Goal: Complete application form: Complete application form

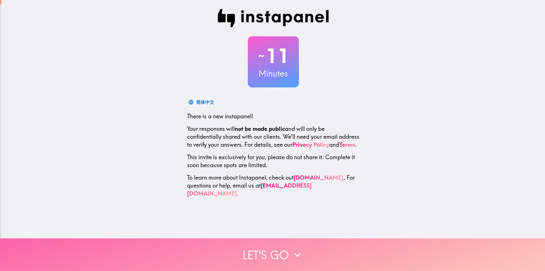
click at [287, 245] on button "Let's go" at bounding box center [272, 254] width 545 height 33
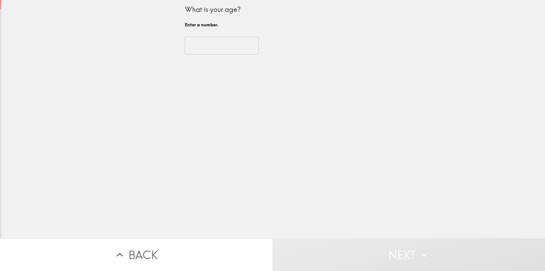
click at [220, 42] on input "number" at bounding box center [222, 46] width 74 height 18
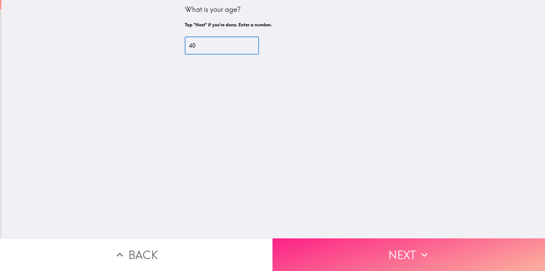
type input "40"
click at [392, 260] on button "Next" at bounding box center [409, 254] width 273 height 33
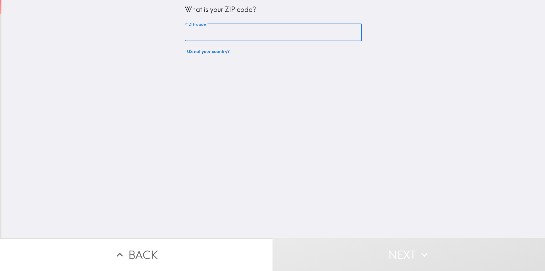
click at [222, 30] on input "ZIP code" at bounding box center [273, 33] width 177 height 18
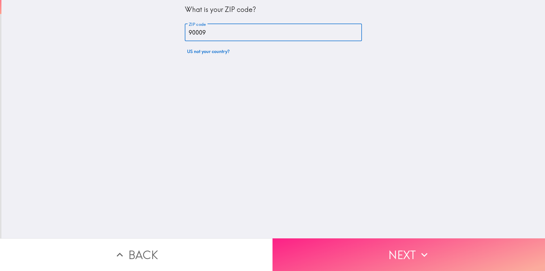
type input "90009"
click at [376, 256] on button "Next" at bounding box center [409, 254] width 273 height 33
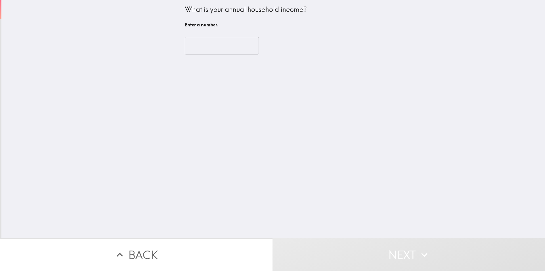
click at [209, 44] on input "number" at bounding box center [222, 46] width 74 height 18
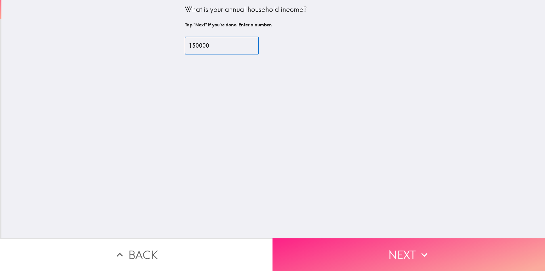
type input "150000"
click at [357, 246] on button "Next" at bounding box center [409, 254] width 273 height 33
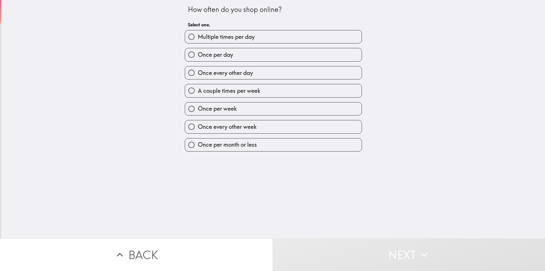
click at [438, 116] on div "How often do you shop online? Select one. Multiple times per day Once per day O…" at bounding box center [273, 119] width 544 height 238
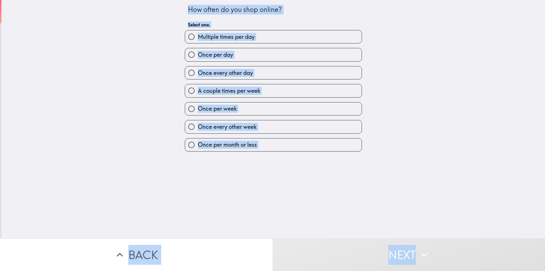
click at [95, 143] on div "How often do you shop online? Select one. Multiple times per day Once per day O…" at bounding box center [273, 119] width 544 height 238
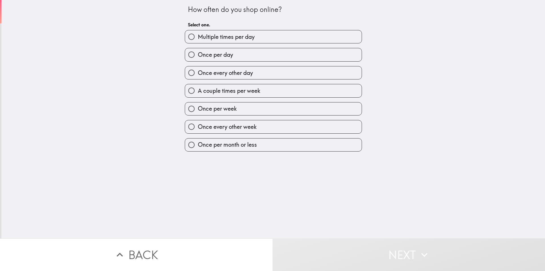
click at [202, 92] on span "A couple times per week" at bounding box center [229, 91] width 62 height 8
click at [198, 92] on input "A couple times per week" at bounding box center [191, 90] width 13 height 13
radio input "true"
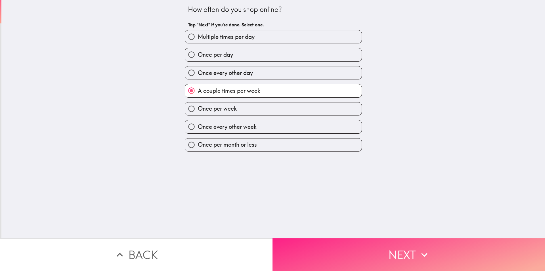
click at [360, 247] on button "Next" at bounding box center [409, 254] width 273 height 33
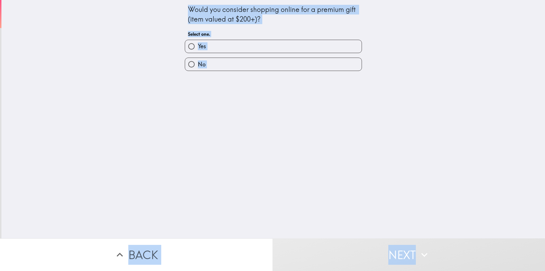
click at [93, 127] on div "Would you consider shopping online for a premium gift (item valued at $200+)? S…" at bounding box center [273, 119] width 544 height 238
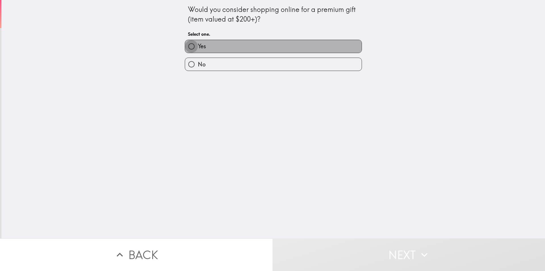
click at [185, 44] on input "Yes" at bounding box center [191, 46] width 13 height 13
radio input "true"
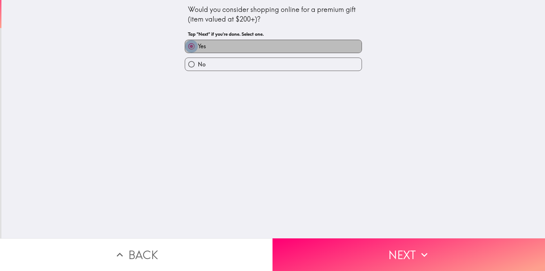
click at [185, 45] on input "Yes" at bounding box center [191, 46] width 13 height 13
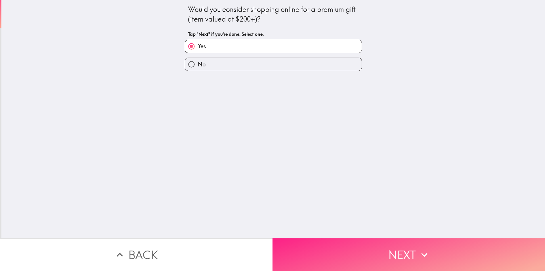
click at [383, 256] on button "Next" at bounding box center [409, 254] width 273 height 33
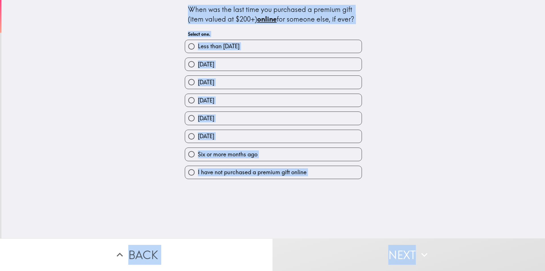
click at [89, 135] on div "When was the last time you purchased a premium gift (item valued at $200+) onli…" at bounding box center [273, 119] width 544 height 238
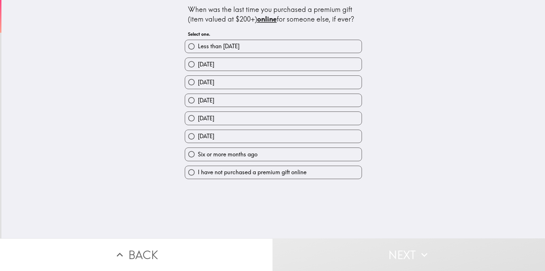
click at [208, 170] on span "I have not purchased a premium gift online" at bounding box center [252, 172] width 109 height 8
click at [198, 170] on input "I have not purchased a premium gift online" at bounding box center [191, 172] width 13 height 13
radio input "true"
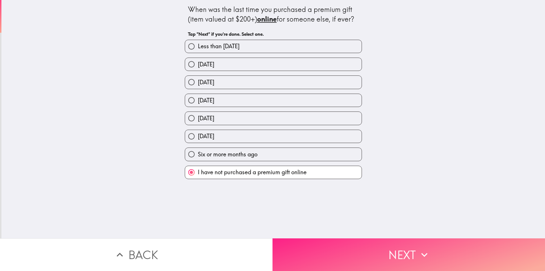
click at [354, 251] on button "Next" at bounding box center [409, 254] width 273 height 33
